Goal: Find specific page/section: Find specific page/section

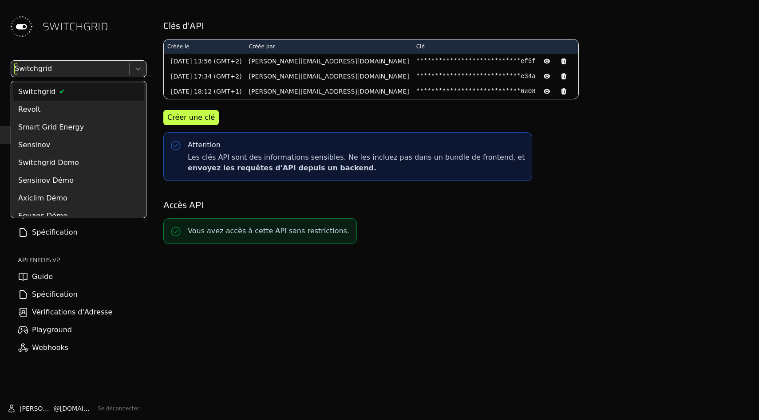
click at [42, 66] on div at bounding box center [69, 69] width 113 height 12
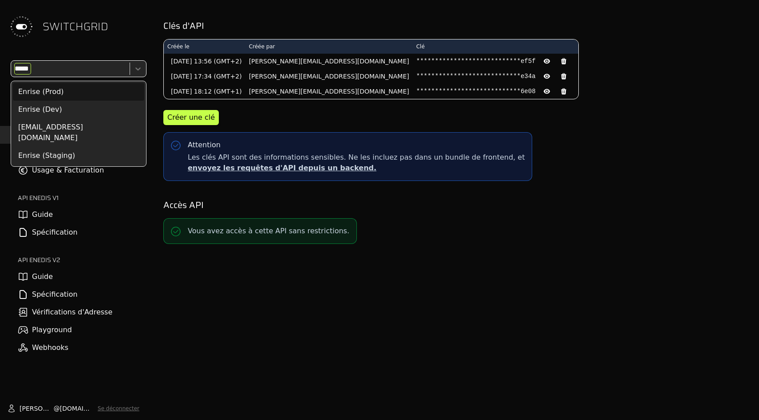
type input "******"
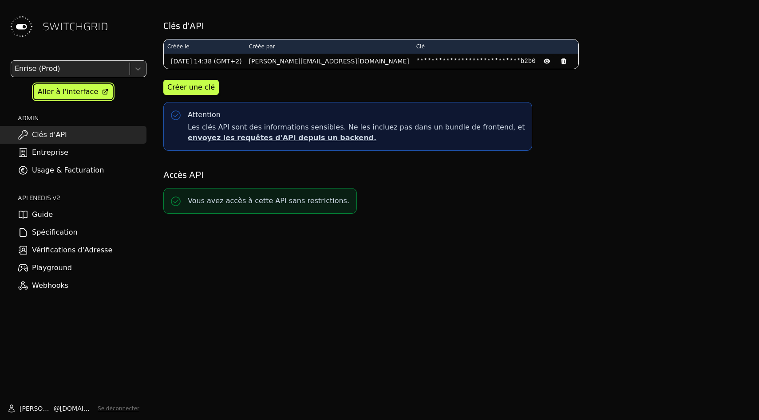
click at [73, 90] on div "Aller à l'interface" at bounding box center [68, 91] width 60 height 11
